Goal: Transaction & Acquisition: Obtain resource

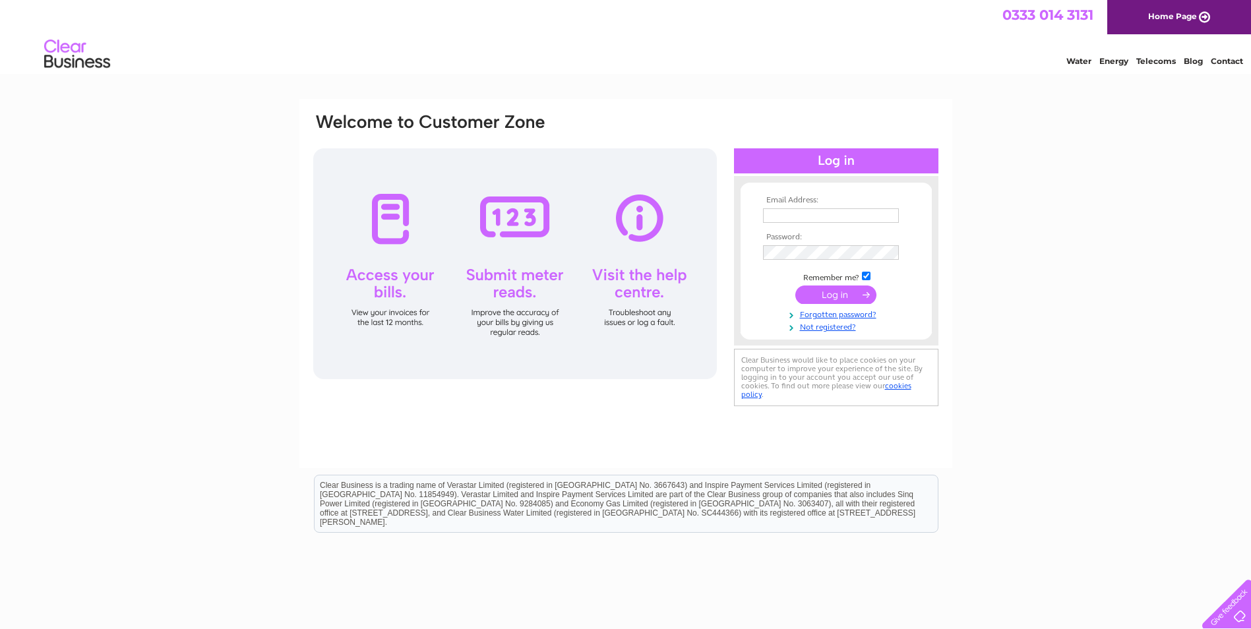
type input "[PERSON_NAME][EMAIL_ADDRESS][DOMAIN_NAME]"
click at [850, 294] on input "submit" at bounding box center [835, 295] width 81 height 18
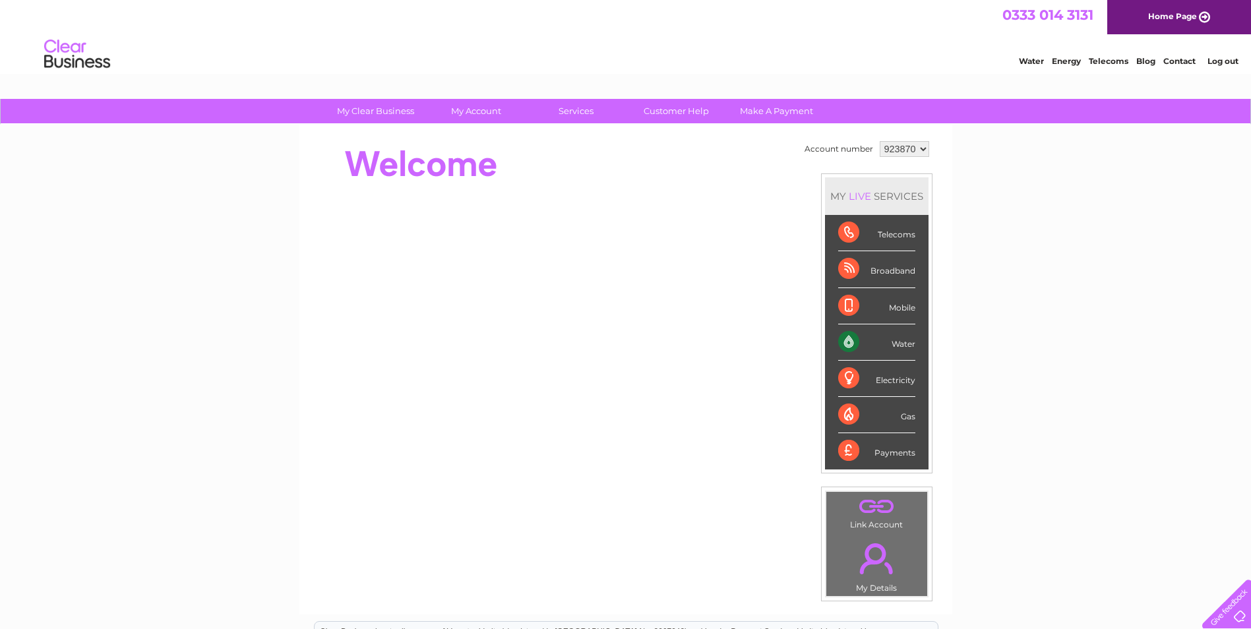
click at [855, 348] on div "Water" at bounding box center [876, 342] width 77 height 36
click at [904, 345] on div "Water" at bounding box center [876, 342] width 77 height 36
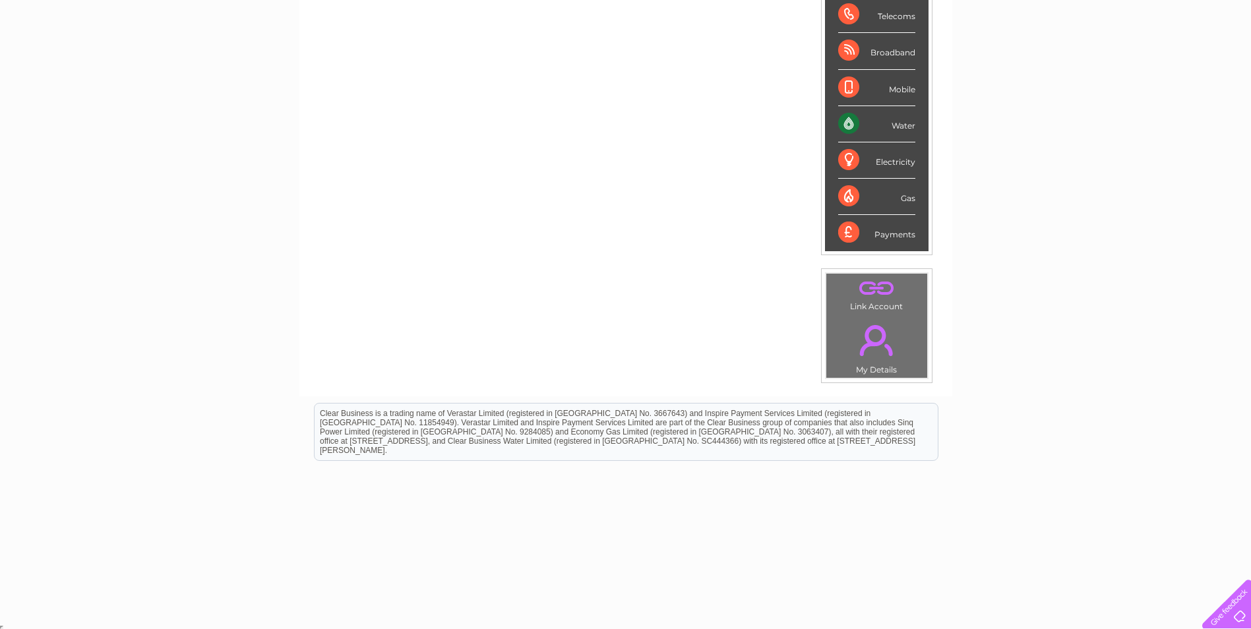
scroll to position [221, 0]
click at [847, 122] on div "Water" at bounding box center [876, 122] width 77 height 36
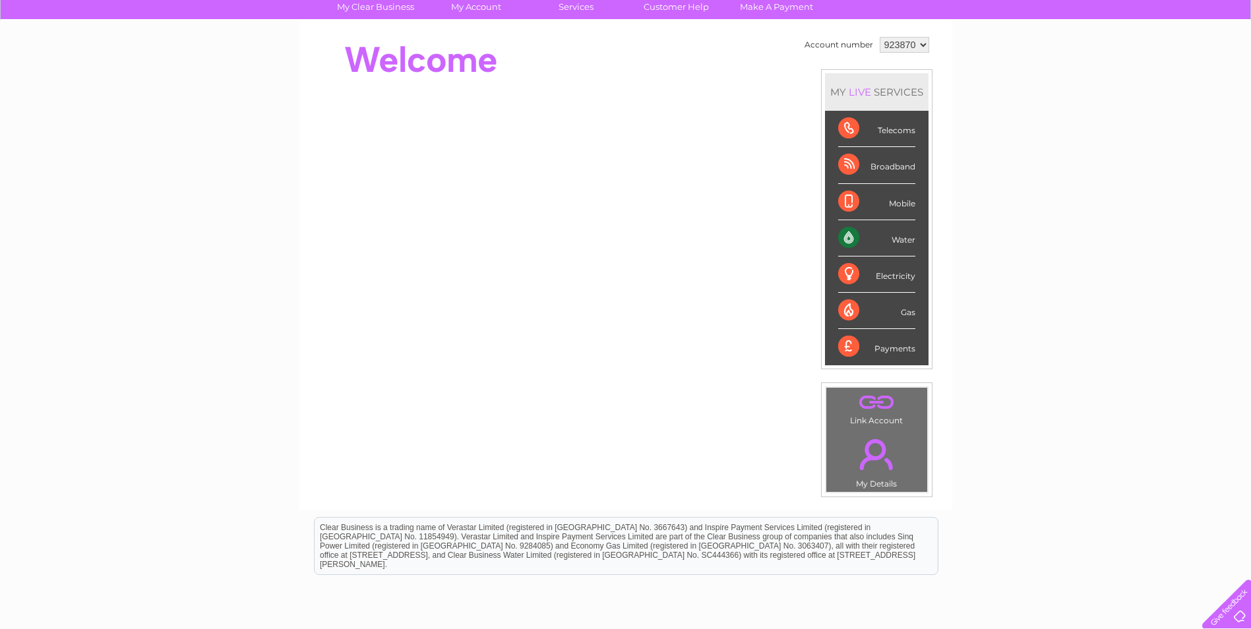
scroll to position [0, 0]
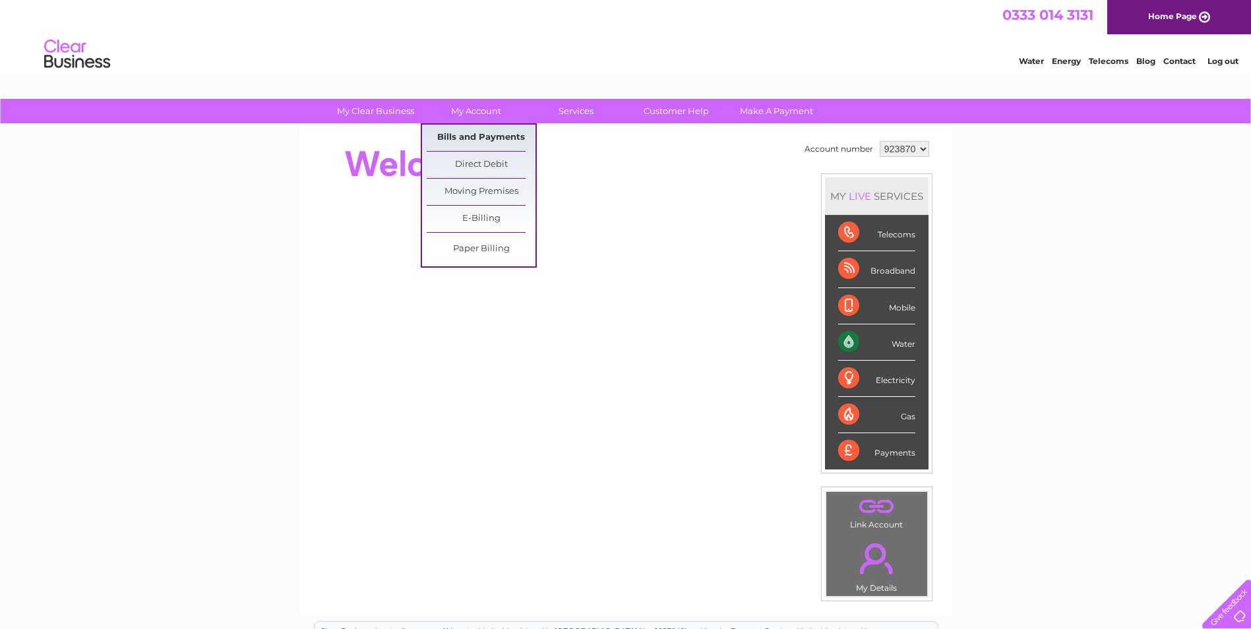
click at [482, 131] on link "Bills and Payments" at bounding box center [481, 138] width 109 height 26
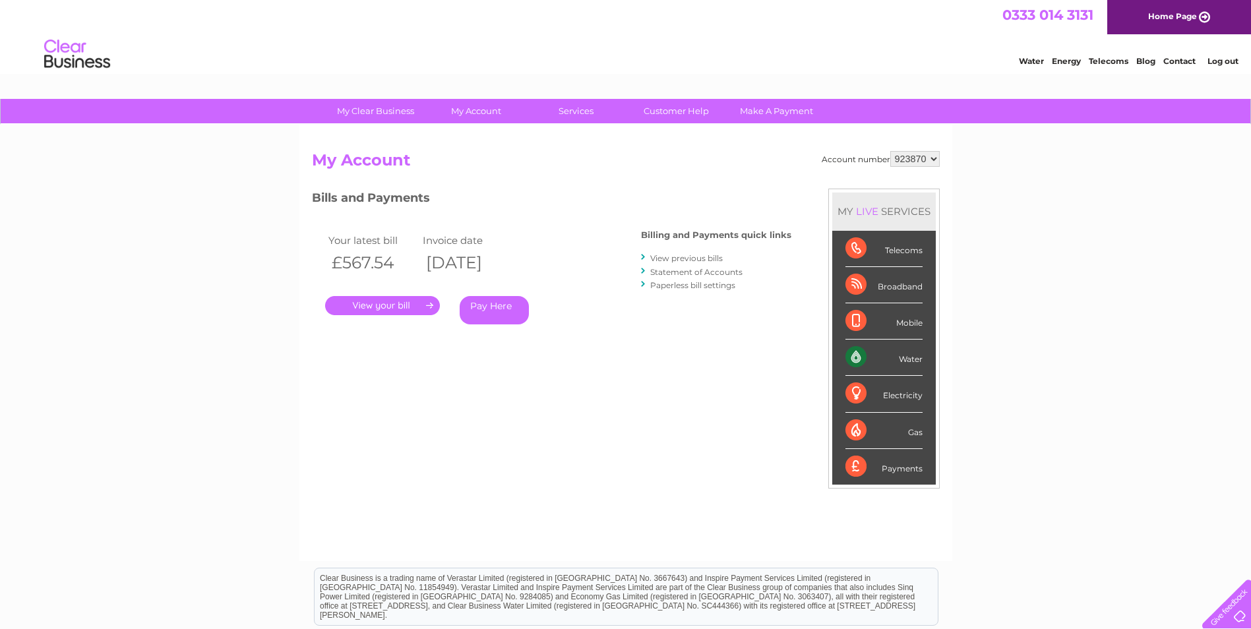
click at [411, 308] on link "." at bounding box center [382, 305] width 115 height 19
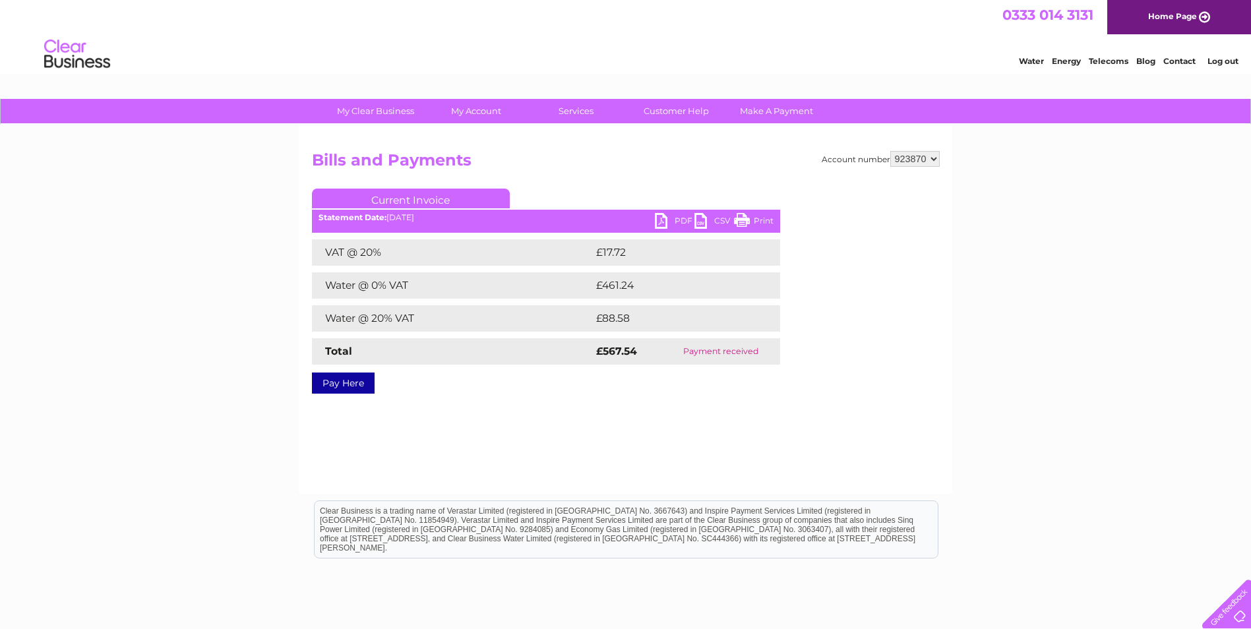
click at [667, 217] on link "PDF" at bounding box center [675, 222] width 40 height 19
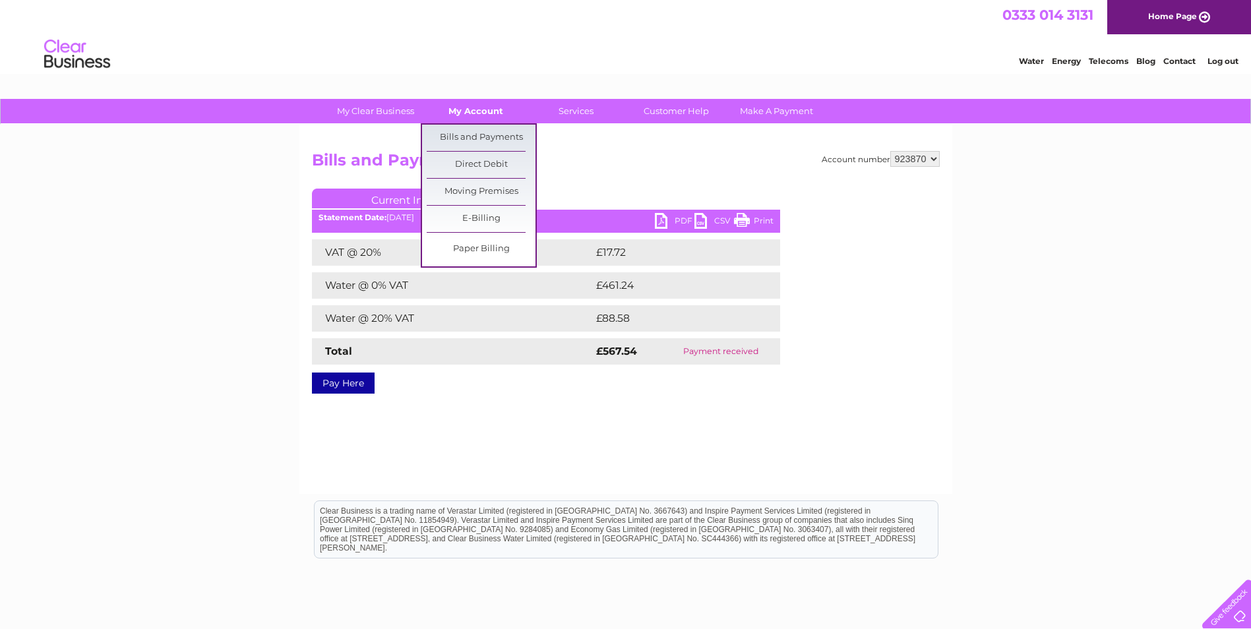
click at [460, 107] on link "My Account" at bounding box center [475, 111] width 109 height 24
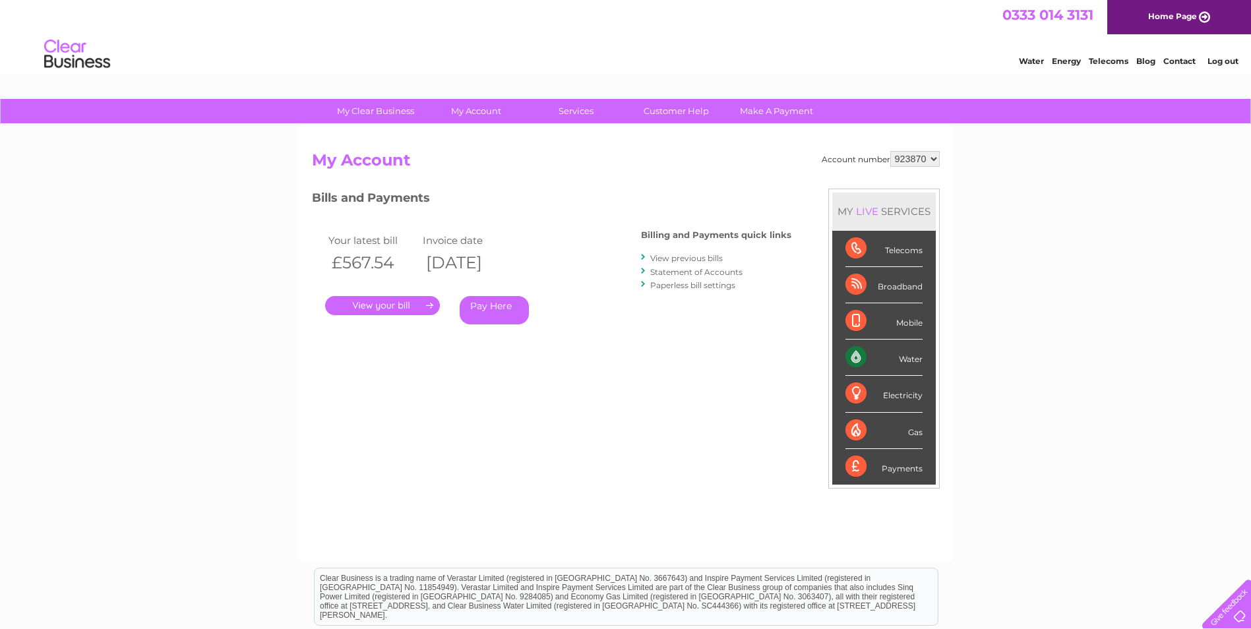
drag, startPoint x: 0, startPoint y: 0, endPoint x: 932, endPoint y: 156, distance: 944.8
click at [932, 156] on select "923870 930859" at bounding box center [914, 159] width 49 height 16
select select "930859"
click at [890, 151] on select "923870 930859" at bounding box center [914, 159] width 49 height 16
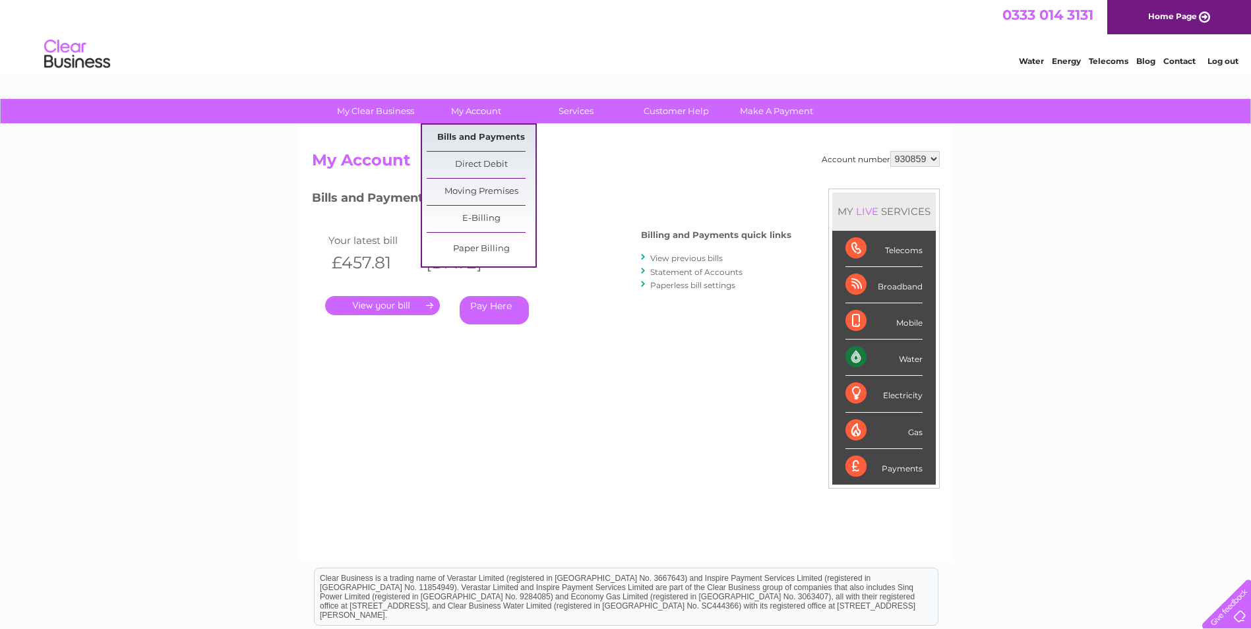
click at [502, 142] on link "Bills and Payments" at bounding box center [481, 138] width 109 height 26
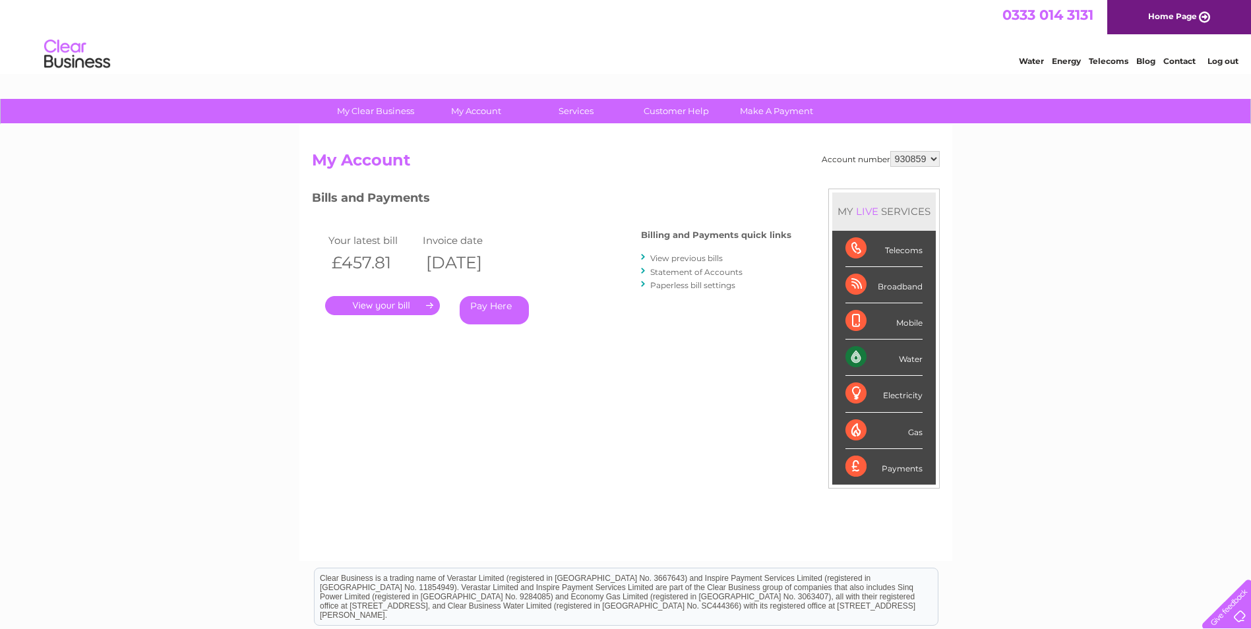
click at [393, 306] on link "." at bounding box center [382, 305] width 115 height 19
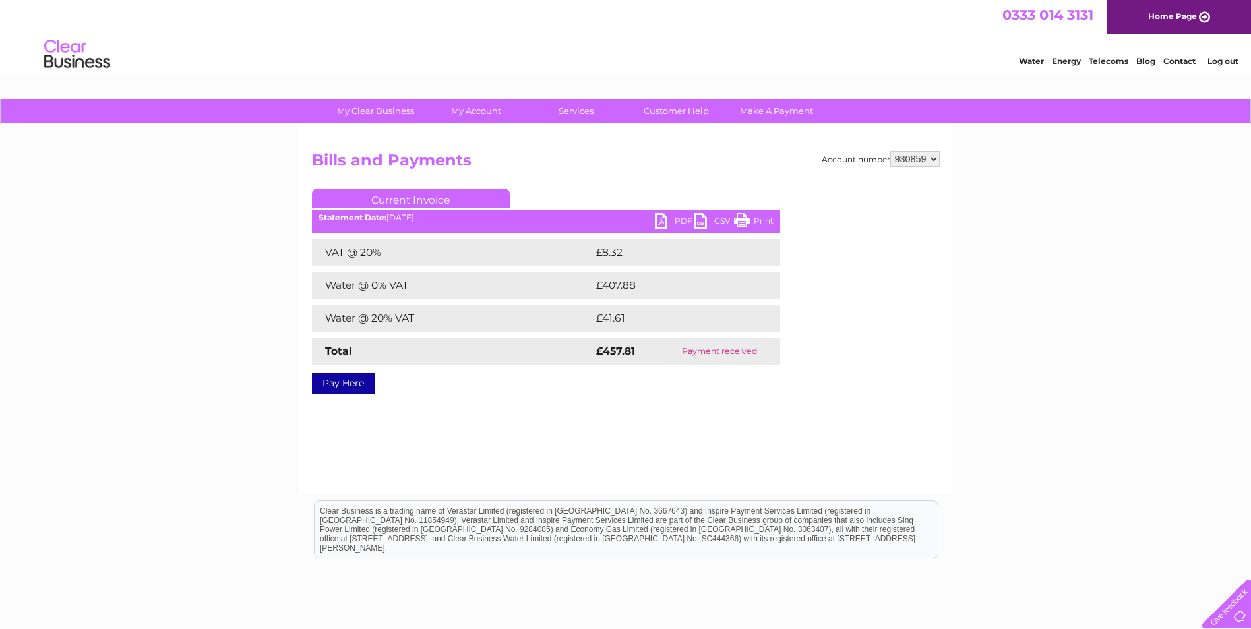
click at [665, 224] on link "PDF" at bounding box center [675, 222] width 40 height 19
